Goal: Navigation & Orientation: Find specific page/section

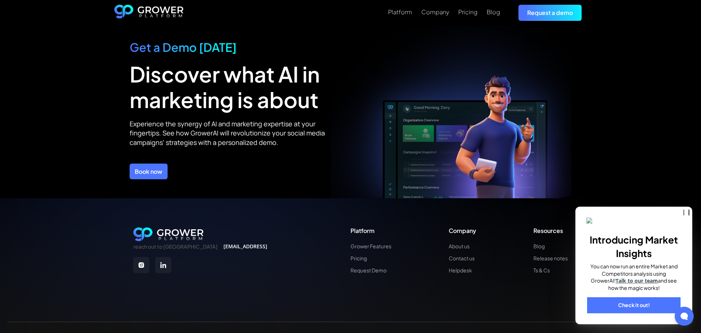
scroll to position [2590, 0]
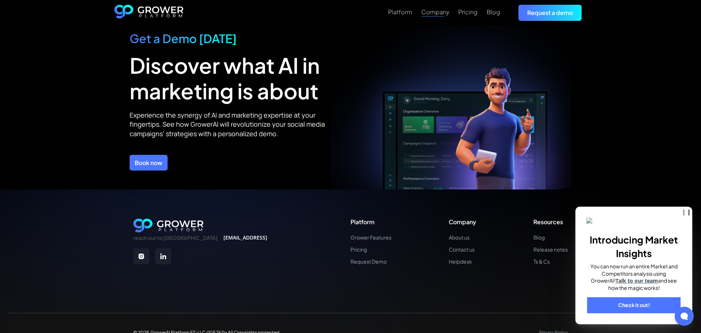
click at [437, 14] on div "Company" at bounding box center [435, 11] width 28 height 7
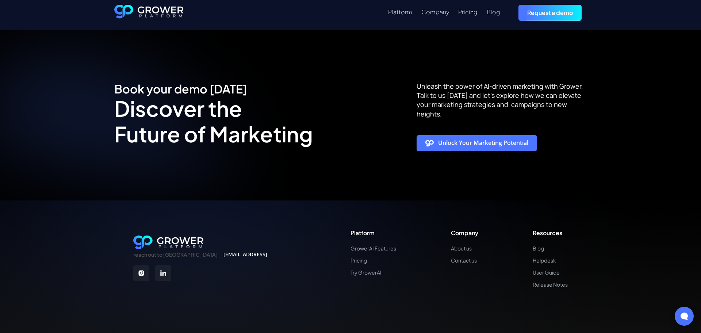
scroll to position [1369, 0]
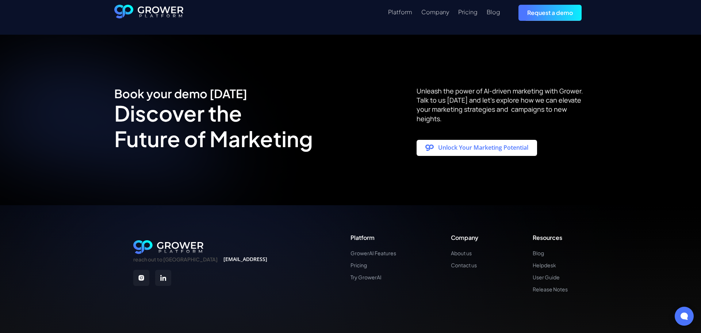
click at [469, 144] on div "Unlock Your Marketing Potential" at bounding box center [483, 147] width 90 height 7
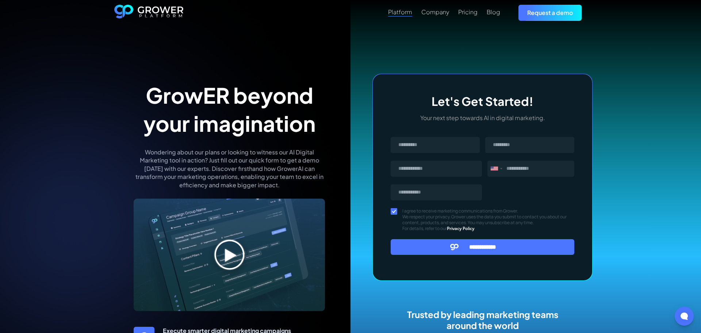
click at [401, 11] on div "Platform" at bounding box center [400, 11] width 24 height 7
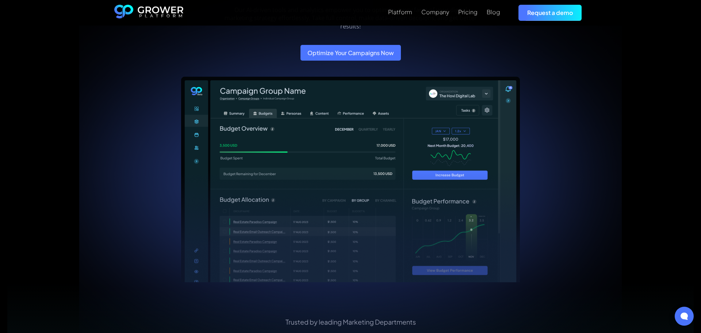
scroll to position [104, 0]
